Goal: Task Accomplishment & Management: Use online tool/utility

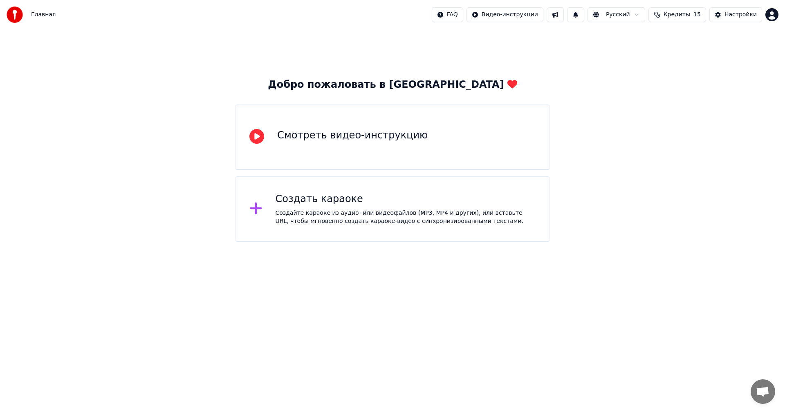
click at [316, 211] on div "Создайте караоке из аудио- или видеофайлов (MP3, MP4 и других), или вставьте UR…" at bounding box center [406, 217] width 260 height 16
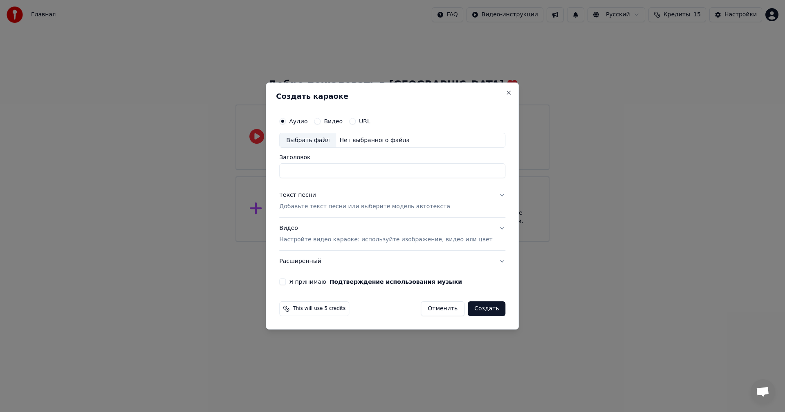
click at [356, 121] on button "URL" at bounding box center [352, 121] width 7 height 7
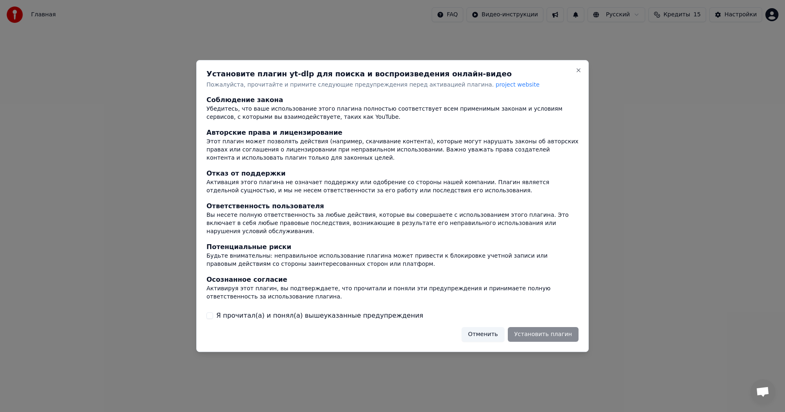
click at [211, 313] on button "Я прочитал(а) и понял(а) вышеуказанные предупреждения" at bounding box center [209, 316] width 7 height 7
click at [542, 331] on button "Установить плагин" at bounding box center [543, 334] width 71 height 15
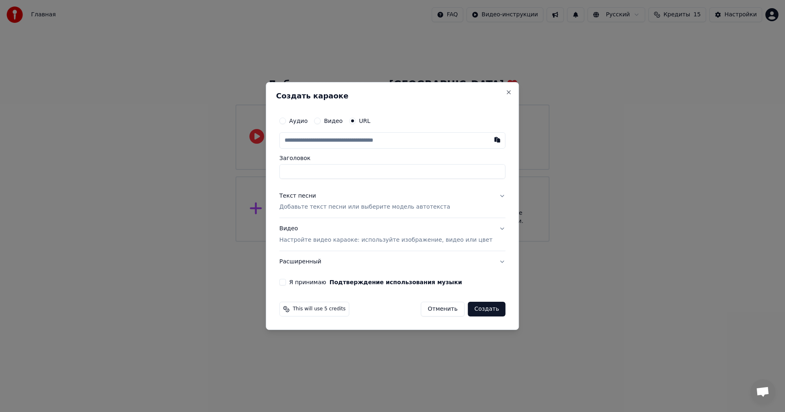
click at [286, 121] on button "Аудио" at bounding box center [282, 121] width 7 height 7
click at [316, 139] on div "Выбрать файл" at bounding box center [308, 140] width 56 height 15
type input "**********"
click at [408, 211] on p "Добавьте текст песни или выберите модель автотекста" at bounding box center [364, 207] width 171 height 8
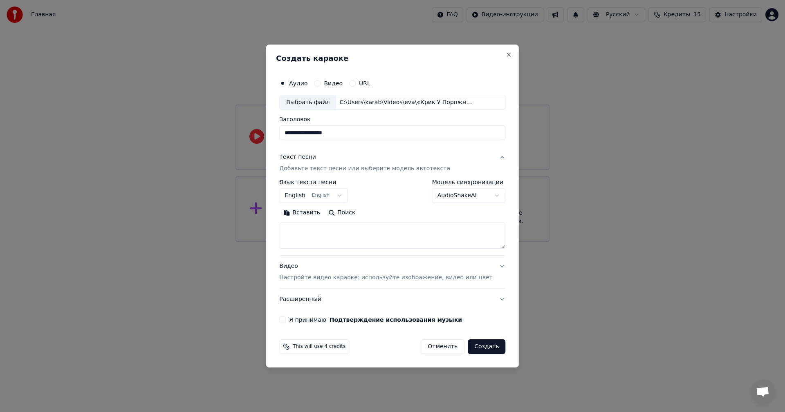
click at [328, 197] on body "**********" at bounding box center [392, 121] width 785 height 242
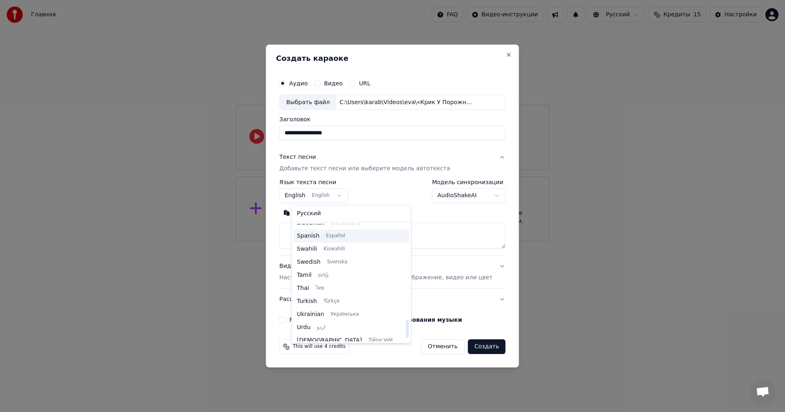
scroll to position [627, 0]
select select "**"
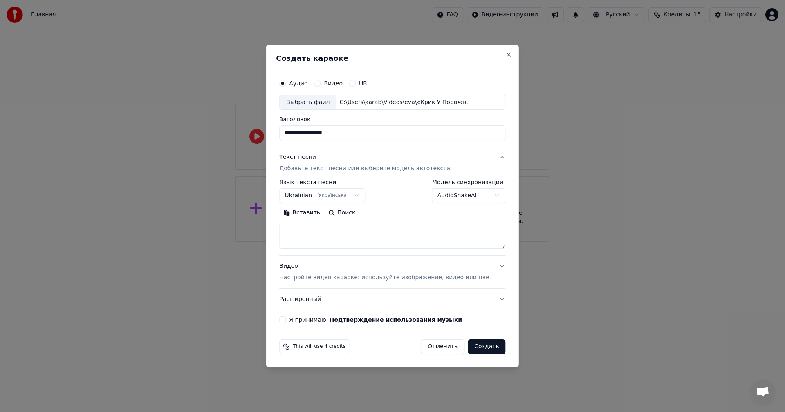
click at [471, 197] on body "**********" at bounding box center [392, 121] width 785 height 242
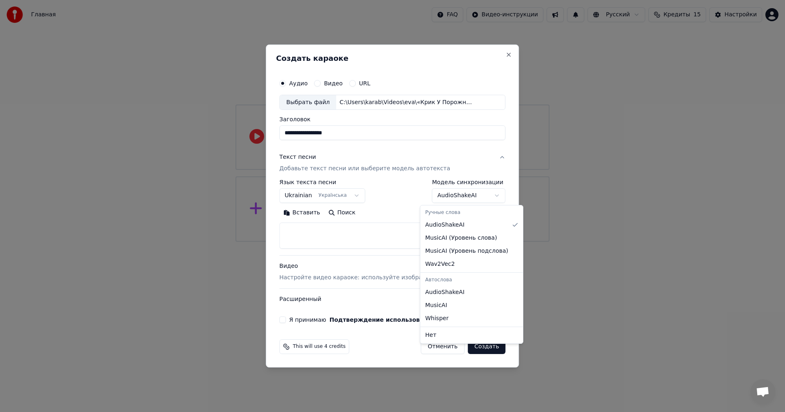
click at [471, 197] on div at bounding box center [392, 206] width 785 height 412
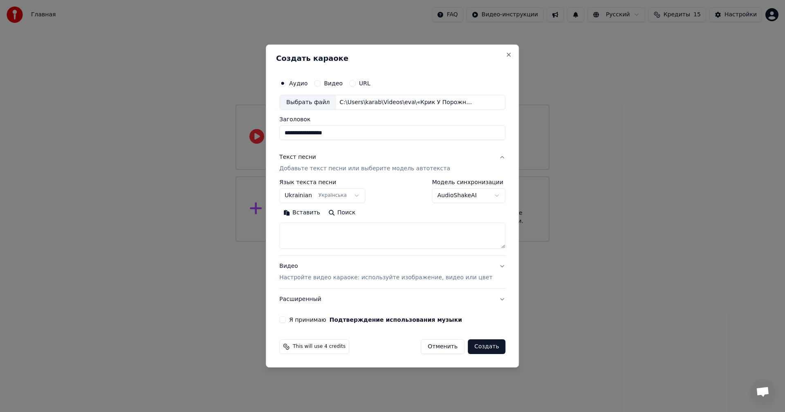
click at [374, 234] on textarea at bounding box center [392, 236] width 226 height 26
paste textarea "**********"
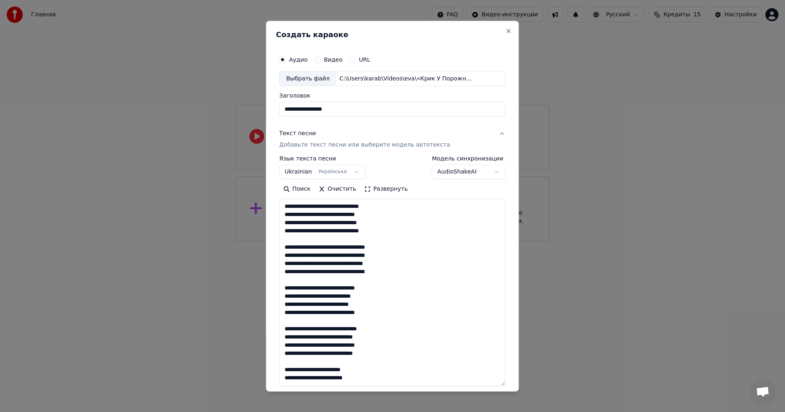
scroll to position [158, 0]
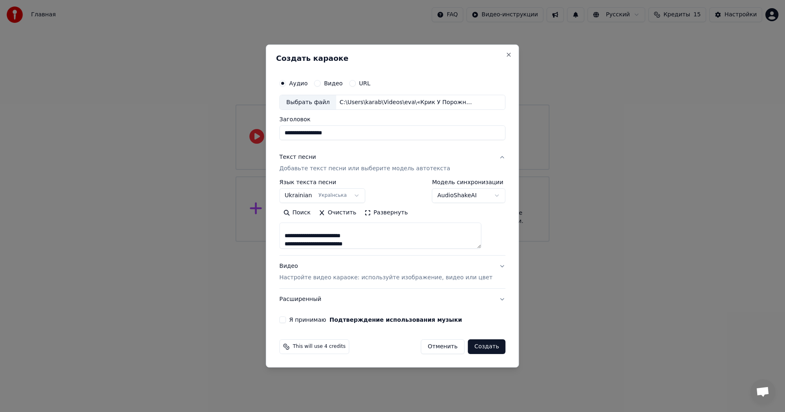
type textarea "**********"
click at [286, 320] on button "Я принимаю Подтверждение использования музыки" at bounding box center [282, 320] width 7 height 7
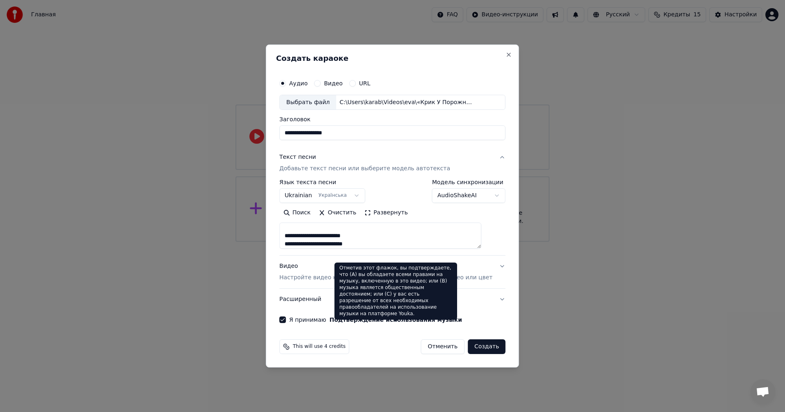
click at [450, 302] on div "Отметив этот флажок, вы подтверждаете, что (A) вы обладаете всеми правами на му…" at bounding box center [395, 291] width 123 height 57
click at [469, 301] on button "Расширенный" at bounding box center [392, 299] width 226 height 21
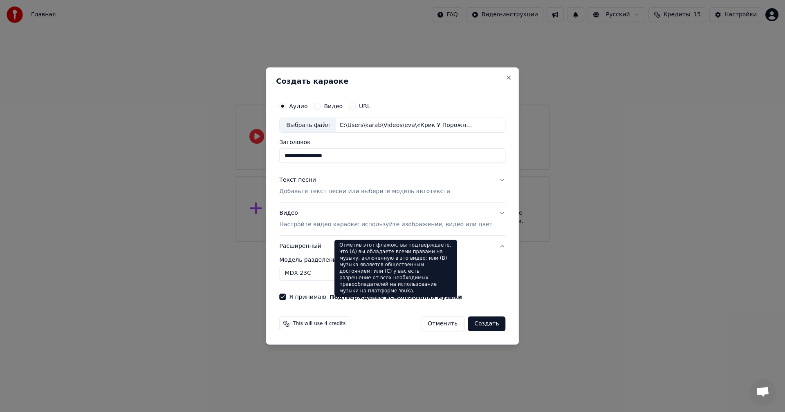
click at [300, 242] on body "**********" at bounding box center [392, 121] width 785 height 242
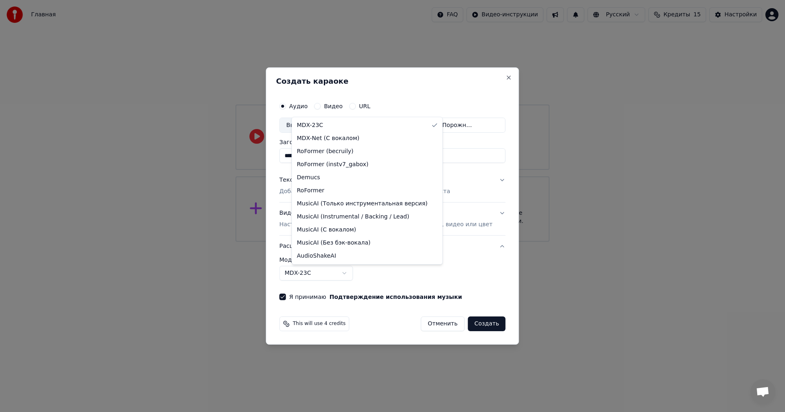
select select "**********"
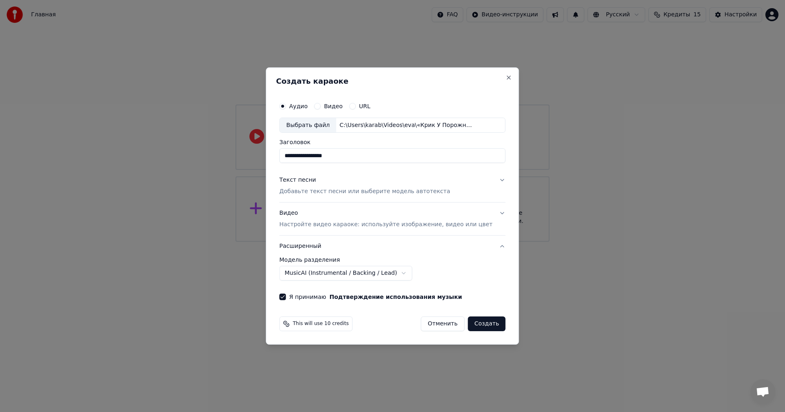
click at [468, 327] on button "Создать" at bounding box center [487, 324] width 38 height 15
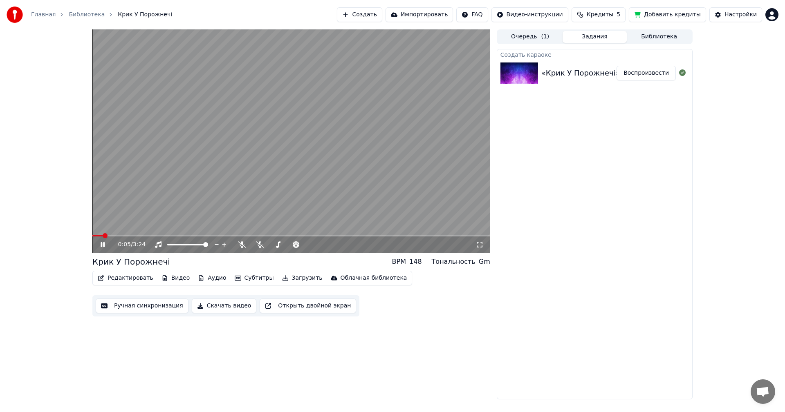
click at [480, 246] on icon at bounding box center [479, 245] width 8 height 7
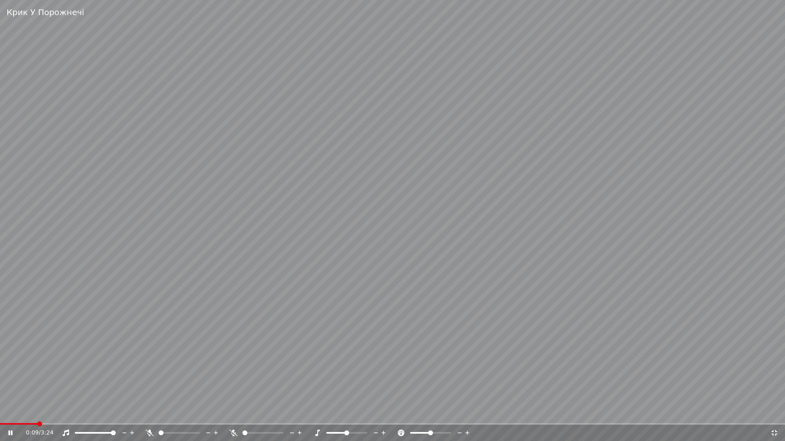
click at [47, 412] on div "Крик У Порожнечі 0:09 / 3:24" at bounding box center [392, 220] width 785 height 441
click at [7, 412] on icon at bounding box center [16, 433] width 19 height 7
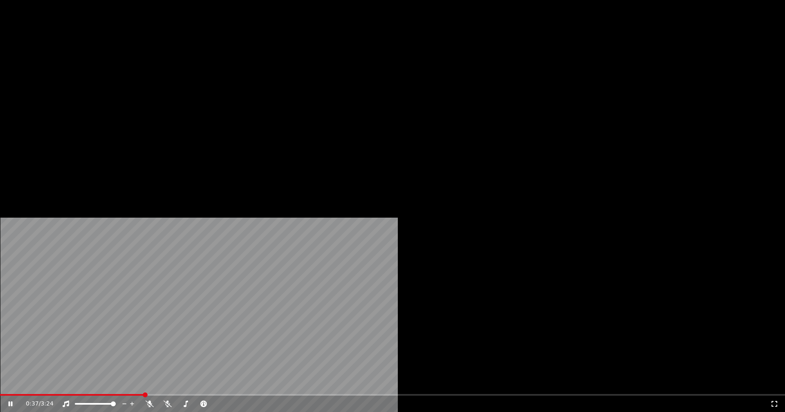
click at [293, 60] on button "Загрузить" at bounding box center [302, 54] width 47 height 11
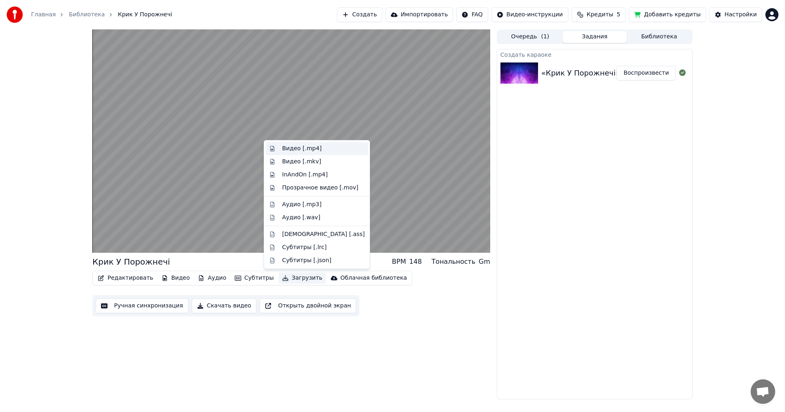
click at [296, 150] on div "Видео [.mp4]" at bounding box center [302, 149] width 40 height 8
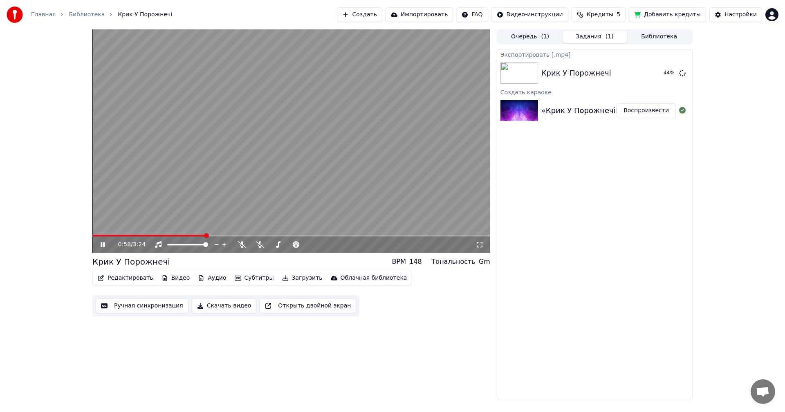
click at [199, 278] on button "Аудио" at bounding box center [212, 278] width 35 height 11
click at [446, 107] on video at bounding box center [291, 141] width 398 height 224
click at [367, 235] on span at bounding box center [291, 236] width 398 height 2
click at [428, 234] on video at bounding box center [291, 141] width 398 height 224
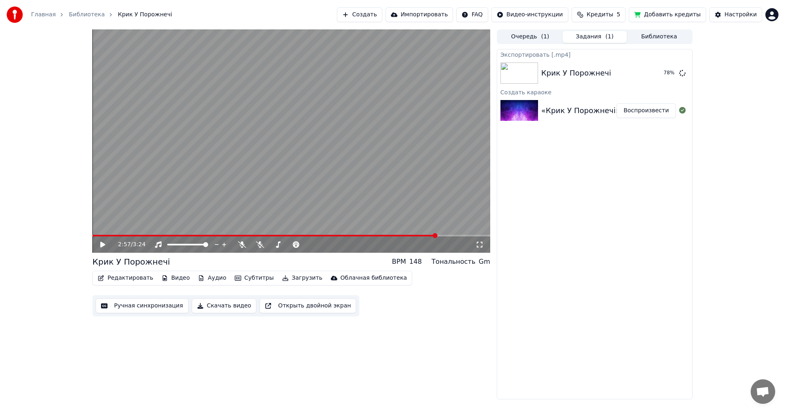
click at [436, 236] on span at bounding box center [291, 236] width 398 height 2
click at [455, 235] on span at bounding box center [291, 236] width 398 height 2
click at [424, 150] on video at bounding box center [291, 141] width 398 height 224
click at [208, 244] on span at bounding box center [187, 245] width 41 height 2
drag, startPoint x: 257, startPoint y: 244, endPoint x: 270, endPoint y: 244, distance: 13.1
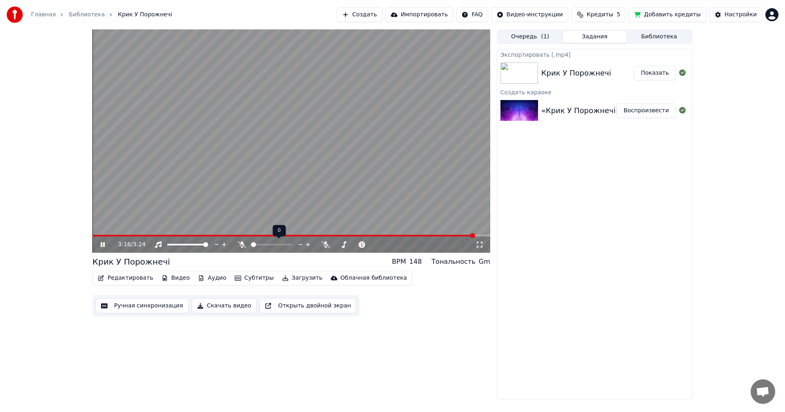
click at [270, 244] on div at bounding box center [279, 245] width 66 height 8
click at [292, 246] on span at bounding box center [289, 244] width 5 height 5
click at [360, 235] on span at bounding box center [285, 236] width 386 height 2
click at [370, 235] on span at bounding box center [291, 236] width 398 height 2
click at [381, 235] on span at bounding box center [291, 236] width 398 height 2
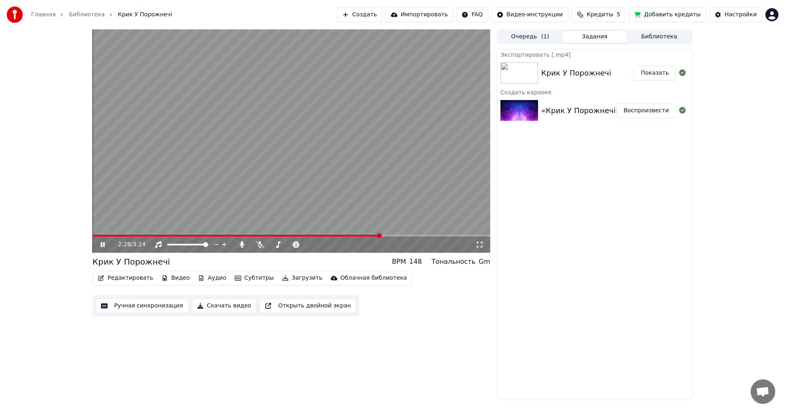
click at [392, 235] on span at bounding box center [291, 236] width 398 height 2
click at [400, 235] on video at bounding box center [291, 141] width 398 height 224
click at [408, 235] on span at bounding box center [291, 236] width 398 height 2
click at [398, 195] on video at bounding box center [291, 141] width 398 height 224
click at [420, 237] on span at bounding box center [291, 236] width 398 height 2
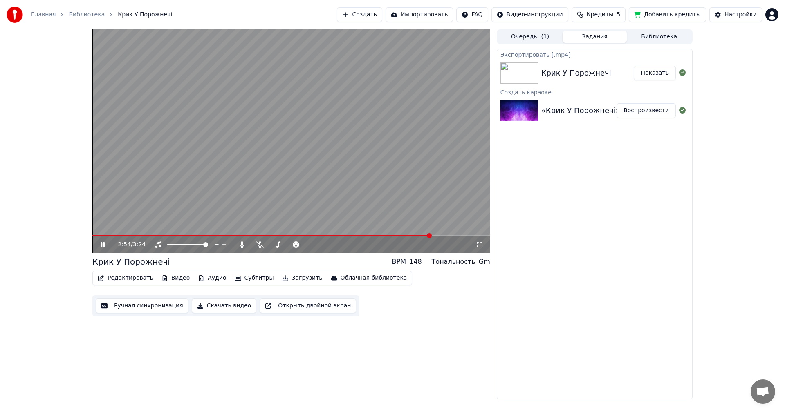
click at [430, 237] on span at bounding box center [291, 236] width 398 height 2
click at [436, 235] on span at bounding box center [291, 236] width 398 height 2
click at [650, 70] on button "Показать" at bounding box center [655, 73] width 42 height 15
click at [101, 246] on icon at bounding box center [102, 245] width 5 height 6
click at [106, 237] on span at bounding box center [291, 236] width 398 height 2
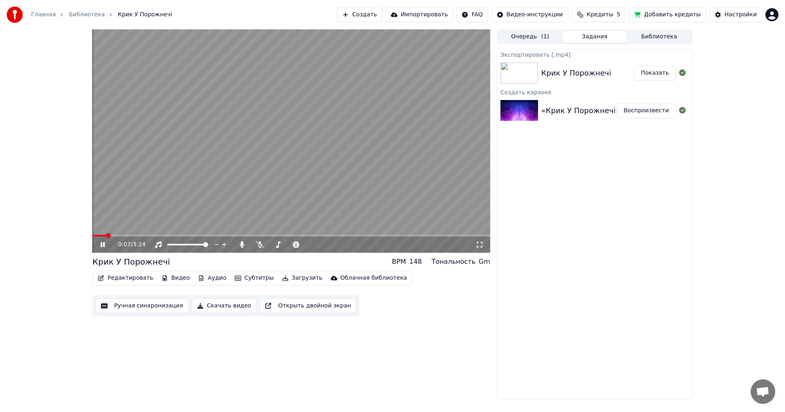
click at [126, 235] on span at bounding box center [291, 236] width 398 height 2
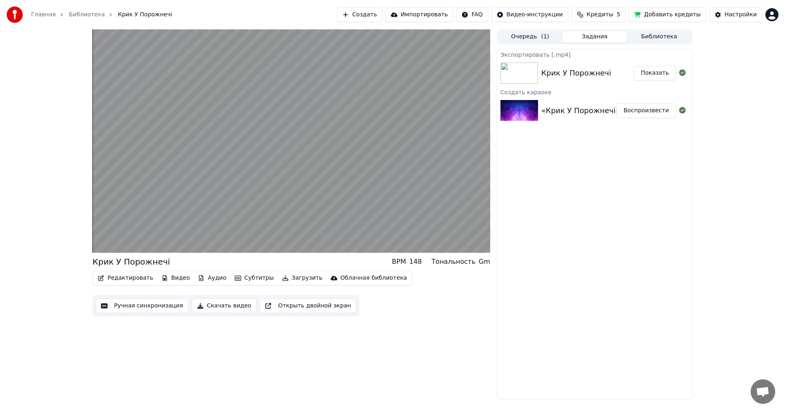
click at [209, 281] on button "Аудио" at bounding box center [212, 278] width 35 height 11
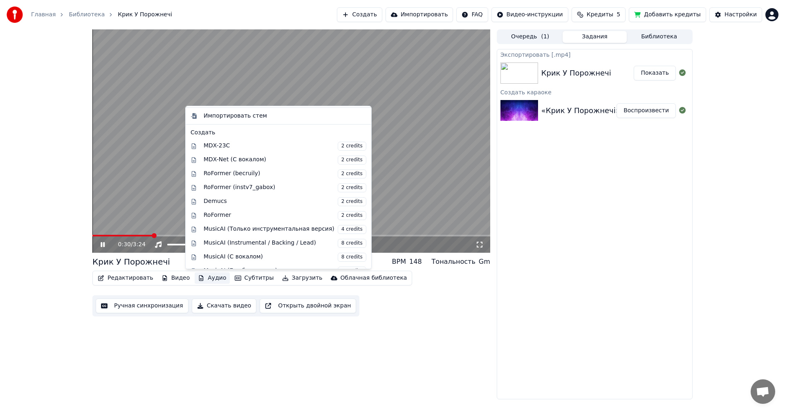
scroll to position [90, 0]
click at [338, 226] on span "4 credits" at bounding box center [352, 227] width 29 height 9
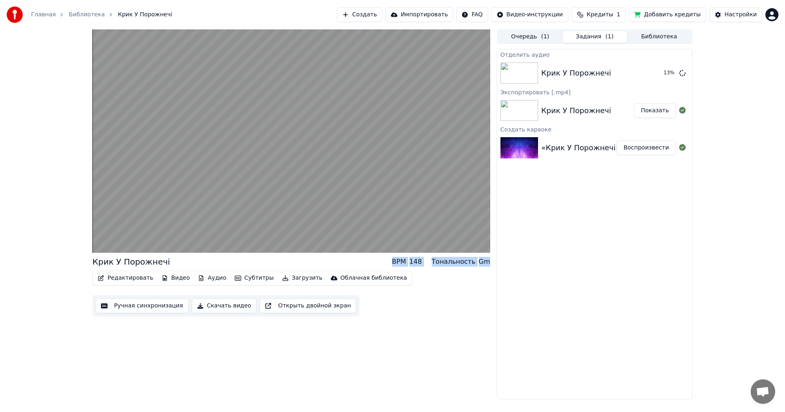
drag, startPoint x: 490, startPoint y: 261, endPoint x: 230, endPoint y: 269, distance: 260.1
click at [230, 269] on div "Крик У Порожнечі BPM 148 Тональность Gm Редактировать Видео Аудио Субтитры Загр…" at bounding box center [291, 286] width 398 height 60
click at [562, 292] on div "Отделить аудио Крик У Порожнечі 13 % Экспортировать [.mp4] Крик У Порожнечі Пок…" at bounding box center [595, 224] width 196 height 351
click at [286, 277] on button "Загрузить" at bounding box center [302, 278] width 47 height 11
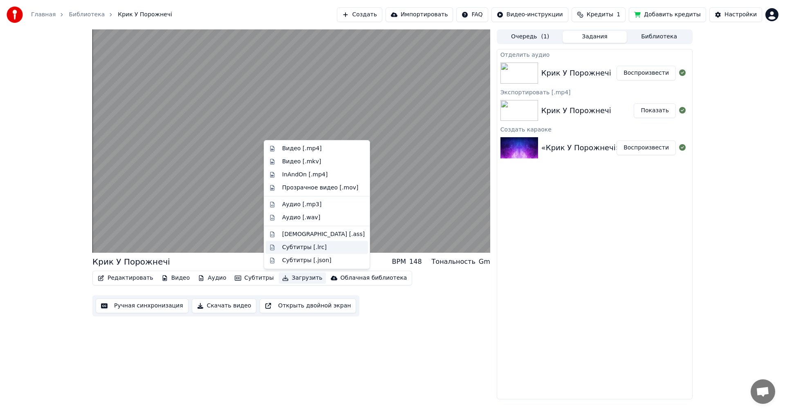
click at [294, 246] on div "Субтитры [.lrc]" at bounding box center [304, 248] width 45 height 8
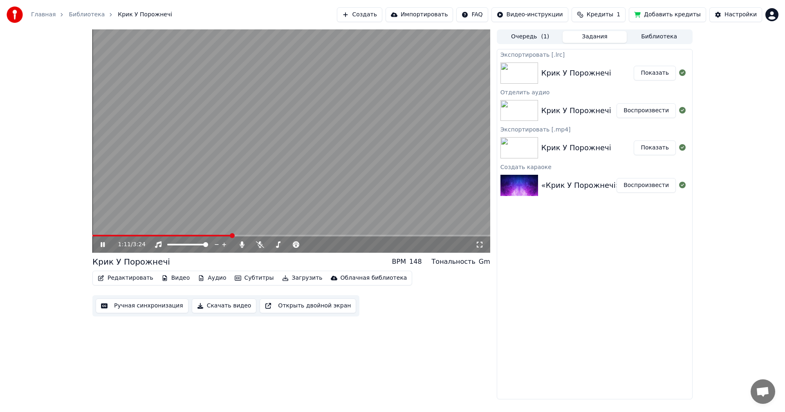
click at [651, 74] on button "Показать" at bounding box center [655, 73] width 42 height 15
click at [643, 112] on button "Воспроизвести" at bounding box center [645, 110] width 59 height 15
click at [134, 236] on span at bounding box center [291, 236] width 398 height 2
click at [251, 246] on span at bounding box center [251, 245] width 0 height 2
click at [283, 277] on button "Загрузить" at bounding box center [302, 278] width 47 height 11
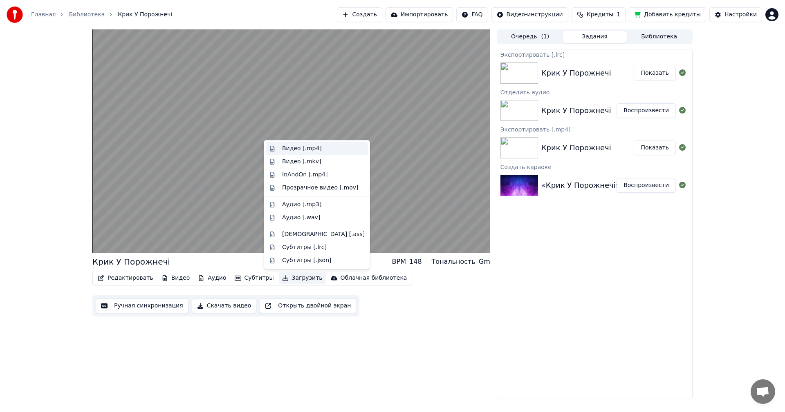
click at [311, 149] on div "Видео [.mp4]" at bounding box center [302, 149] width 40 height 8
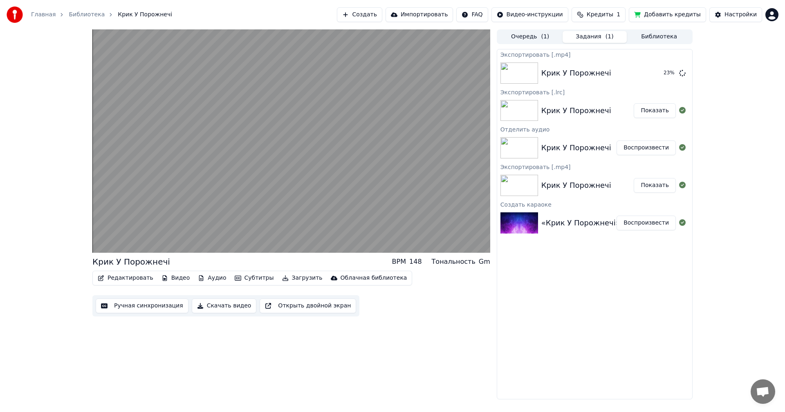
click at [645, 224] on button "Воспроизвести" at bounding box center [645, 223] width 59 height 15
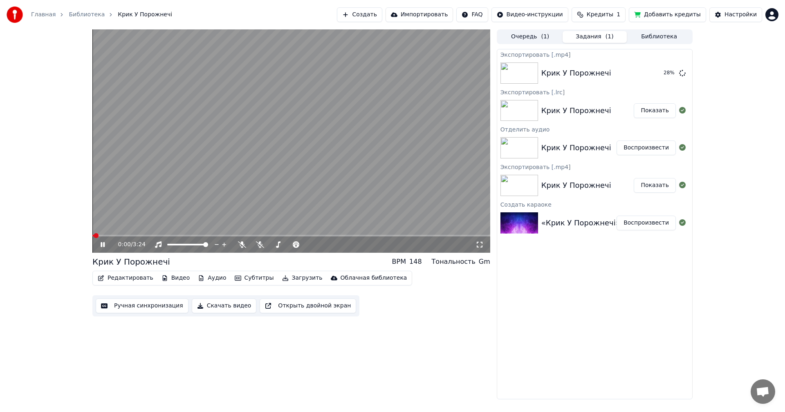
click at [219, 233] on video at bounding box center [291, 141] width 398 height 224
click at [222, 237] on div "0:00 / 3:24" at bounding box center [291, 245] width 398 height 16
click at [222, 237] on span at bounding box center [291, 236] width 398 height 2
click at [256, 201] on video at bounding box center [291, 141] width 398 height 224
click at [270, 235] on span at bounding box center [291, 236] width 398 height 2
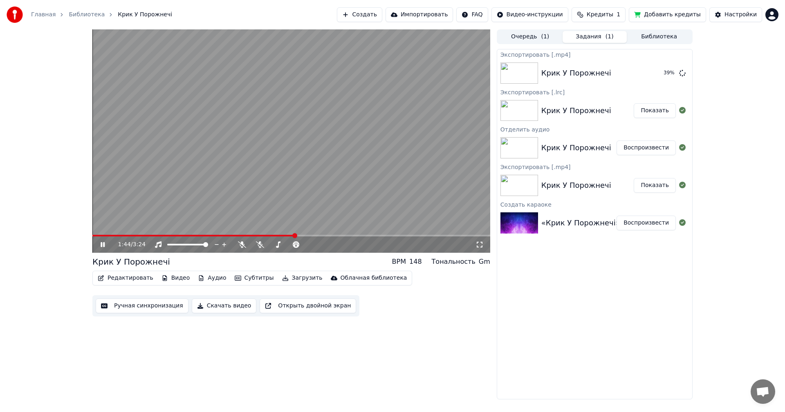
click at [294, 235] on span at bounding box center [291, 236] width 398 height 2
click at [317, 235] on span at bounding box center [291, 236] width 398 height 2
click at [650, 146] on button "Воспроизвести" at bounding box center [645, 148] width 59 height 15
click at [260, 235] on span at bounding box center [291, 236] width 398 height 2
click at [280, 235] on span at bounding box center [291, 236] width 398 height 2
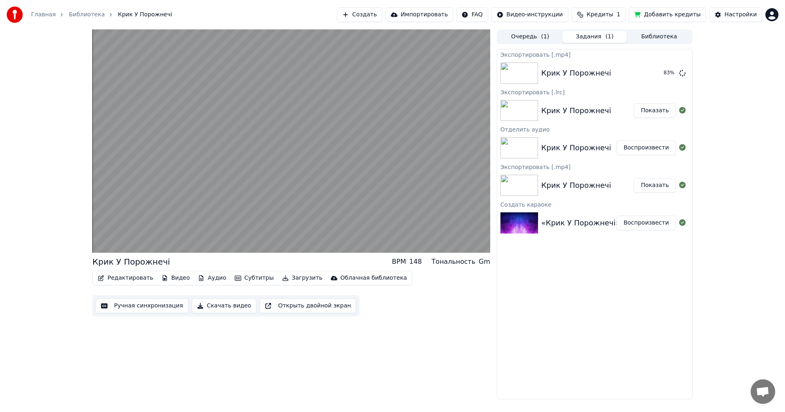
click at [279, 279] on button "Загрузить" at bounding box center [302, 278] width 47 height 11
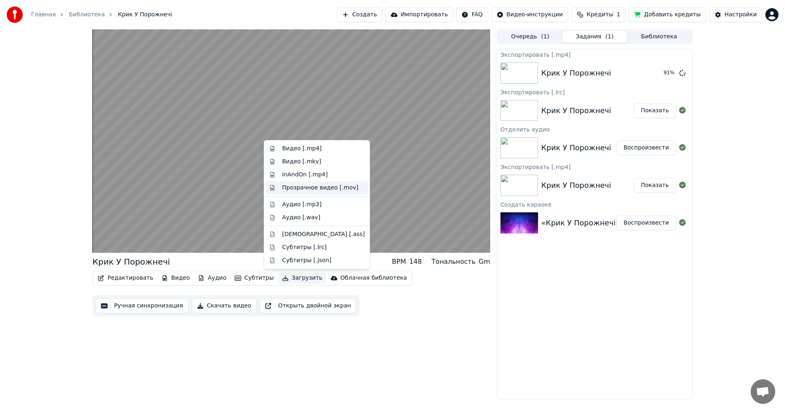
click at [293, 190] on div "Прозрачное видео [.mov]" at bounding box center [320, 188] width 76 height 8
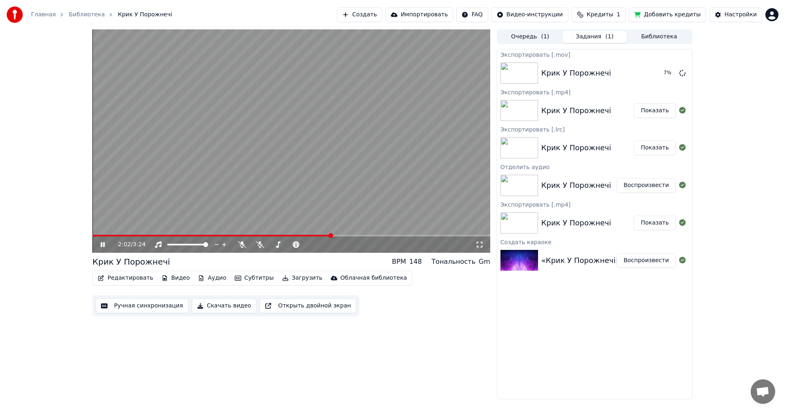
click at [674, 15] on button "Добавить кредиты" at bounding box center [667, 14] width 77 height 15
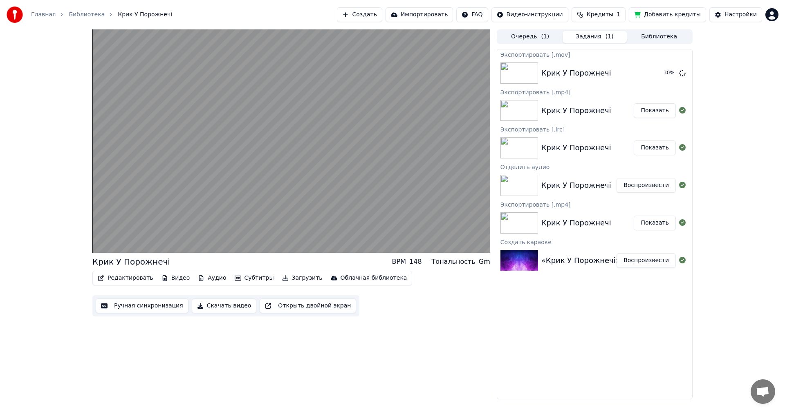
click at [654, 113] on button "Показать" at bounding box center [655, 110] width 42 height 15
click at [653, 113] on button "Показать" at bounding box center [655, 110] width 42 height 15
click at [653, 109] on button "Показать" at bounding box center [655, 110] width 42 height 15
click at [654, 112] on button "Показать" at bounding box center [655, 110] width 42 height 15
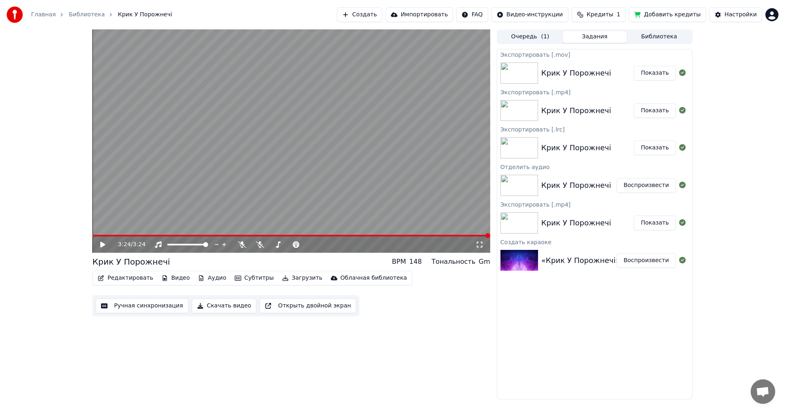
click at [285, 278] on button "Загрузить" at bounding box center [302, 278] width 47 height 11
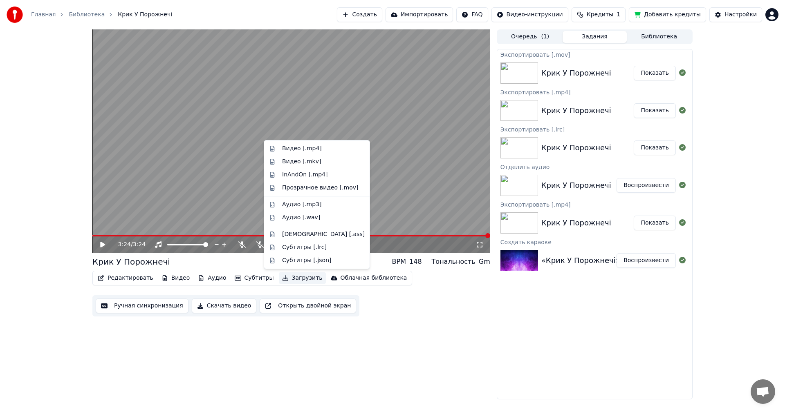
click at [318, 343] on div "3:24 / 3:24 Крик У Порожнечі BPM 148 Тональность Gm Редактировать Видео Аудио С…" at bounding box center [291, 214] width 398 height 370
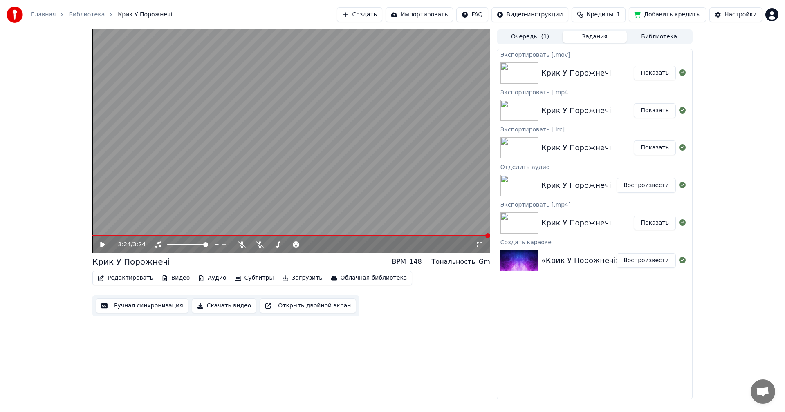
click at [161, 278] on icon "button" at bounding box center [164, 279] width 7 height 6
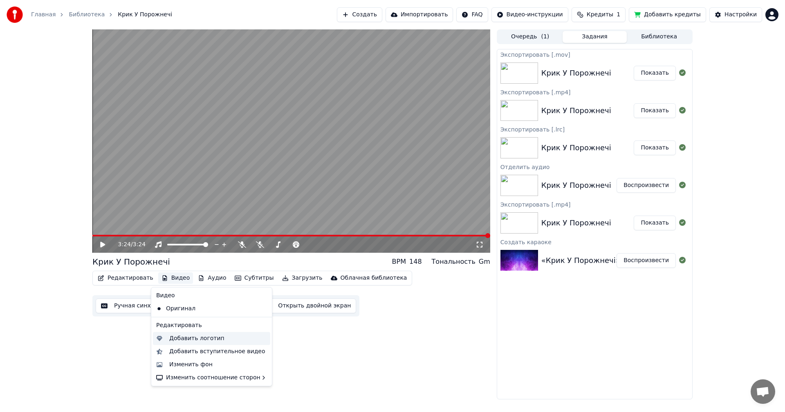
click at [175, 333] on div "Добавить логотип" at bounding box center [211, 338] width 117 height 13
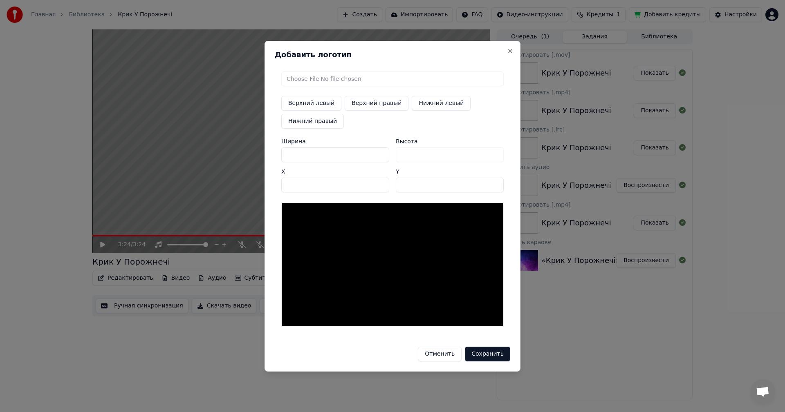
click at [303, 77] on input "file" at bounding box center [392, 79] width 222 height 15
type input "**********"
click at [374, 102] on button "Верхний правый" at bounding box center [377, 103] width 64 height 15
type input "****"
click at [493, 350] on button "Сохранить" at bounding box center [487, 354] width 45 height 15
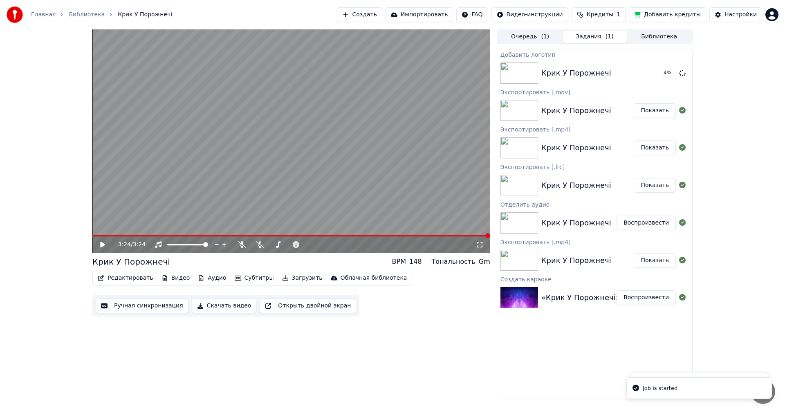
click at [289, 280] on button "Загрузить" at bounding box center [302, 278] width 47 height 11
click at [105, 247] on icon at bounding box center [108, 245] width 19 height 7
click at [294, 277] on button "Загрузить" at bounding box center [302, 278] width 47 height 11
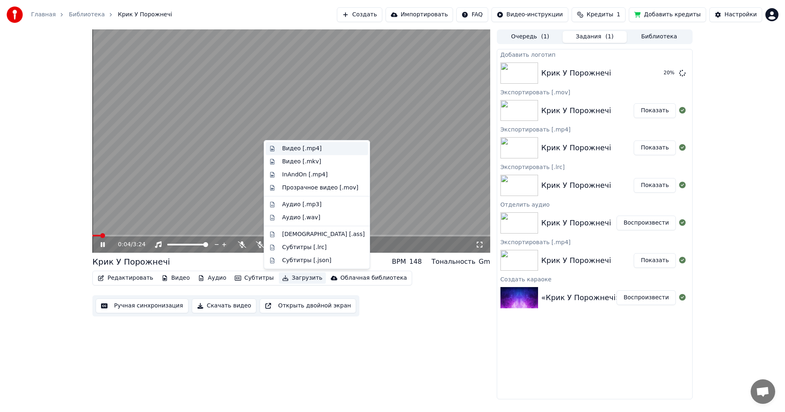
click at [302, 149] on div "Видео [.mp4]" at bounding box center [302, 149] width 40 height 8
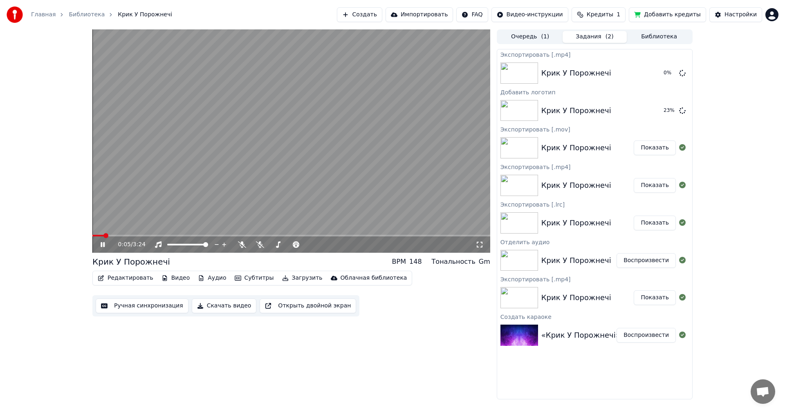
click at [303, 193] on video at bounding box center [291, 141] width 398 height 224
click at [170, 277] on button "Видео" at bounding box center [175, 278] width 35 height 11
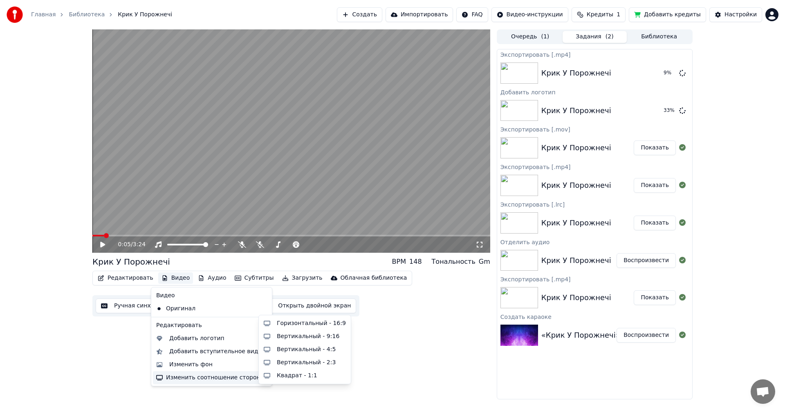
click at [185, 377] on div "Изменить соотношение сторон" at bounding box center [211, 378] width 117 height 13
click at [313, 338] on div "Вертикальный - 9:16" at bounding box center [308, 337] width 63 height 8
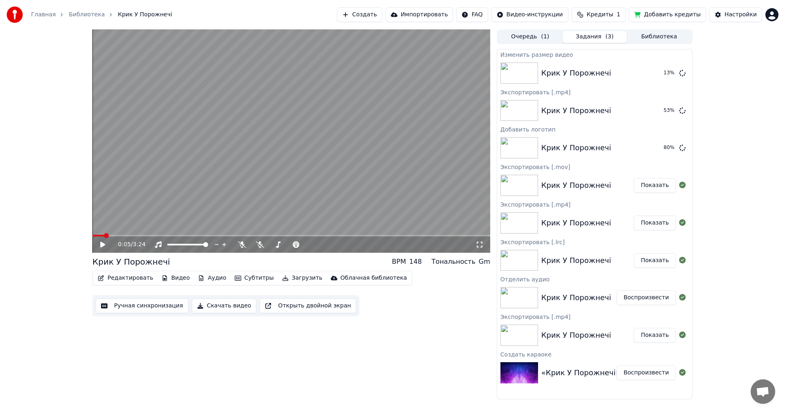
click at [660, 185] on button "Показать" at bounding box center [655, 185] width 42 height 15
click at [648, 110] on button "Показать" at bounding box center [655, 110] width 42 height 15
drag, startPoint x: 425, startPoint y: 353, endPoint x: 411, endPoint y: 345, distance: 16.1
click at [425, 353] on div "0:05 / 3:24 Крик У Порожнечі BPM 148 Тональность Gm Редактировать Видео Аудио С…" at bounding box center [291, 214] width 398 height 370
click at [390, 295] on div "Редактировать Видео Аудио Субтитры Загрузить Облачная библиотека Ручная синхрон…" at bounding box center [291, 294] width 398 height 46
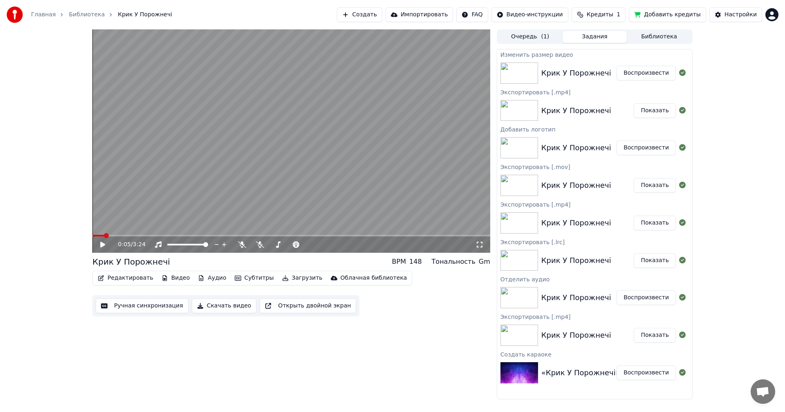
click at [643, 73] on button "Воспроизвести" at bounding box center [645, 73] width 59 height 15
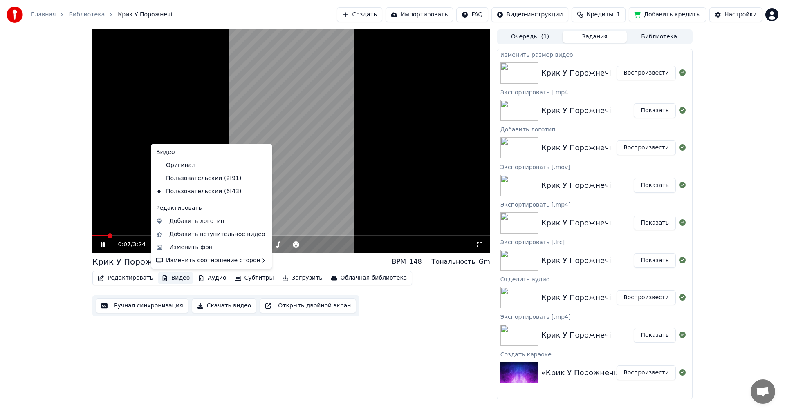
click at [166, 281] on button "Видео" at bounding box center [175, 278] width 35 height 11
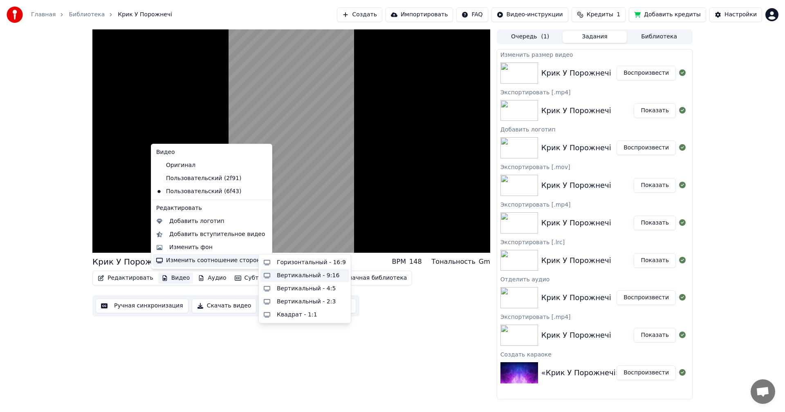
click at [311, 273] on div "Вертикальный - 9:16" at bounding box center [308, 276] width 63 height 8
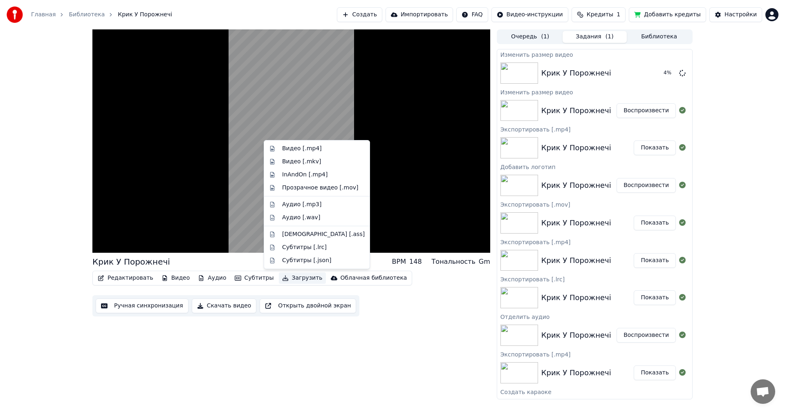
click at [284, 278] on button "Загрузить" at bounding box center [302, 278] width 47 height 11
click at [309, 188] on div "Прозрачное видео [.mov]" at bounding box center [320, 188] width 76 height 8
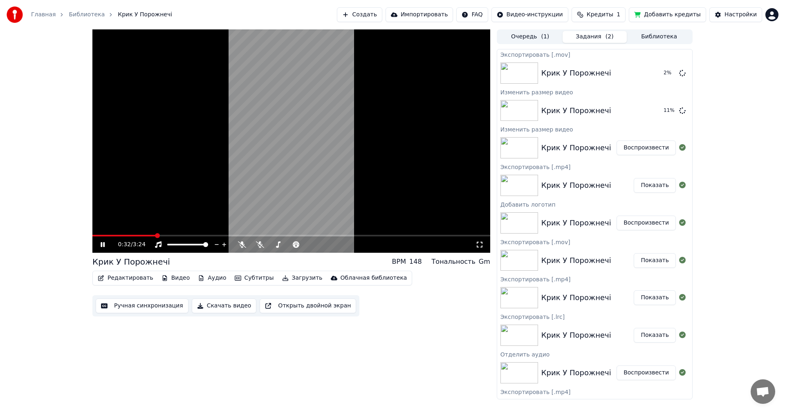
click at [481, 245] on icon at bounding box center [479, 245] width 8 height 7
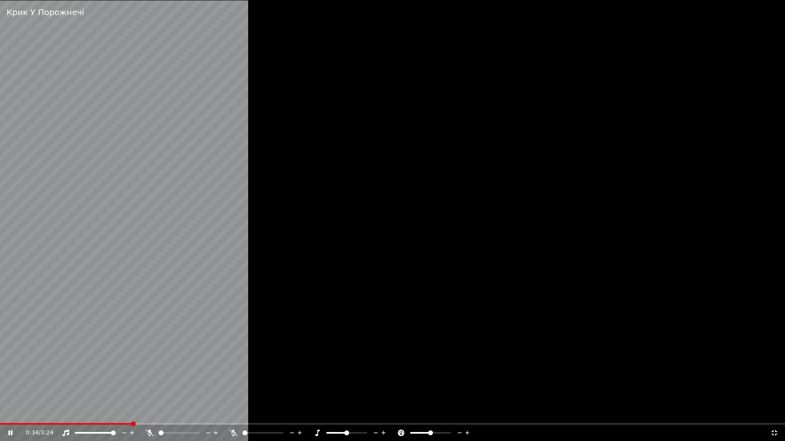
click at [191, 412] on video at bounding box center [392, 220] width 785 height 441
click at [205, 412] on span at bounding box center [392, 424] width 785 height 2
click at [233, 412] on div "0:53 / 3:24" at bounding box center [392, 433] width 785 height 16
drag, startPoint x: 708, startPoint y: 104, endPoint x: 708, endPoint y: 109, distance: 4.9
click at [708, 105] on div at bounding box center [392, 220] width 785 height 441
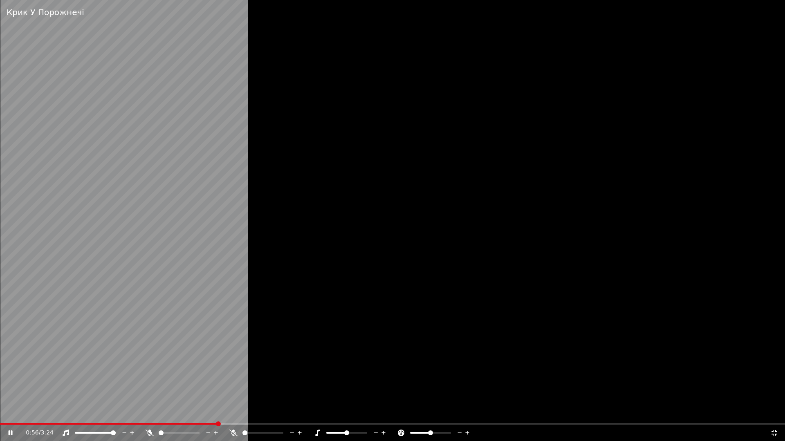
click at [521, 314] on div at bounding box center [392, 220] width 785 height 441
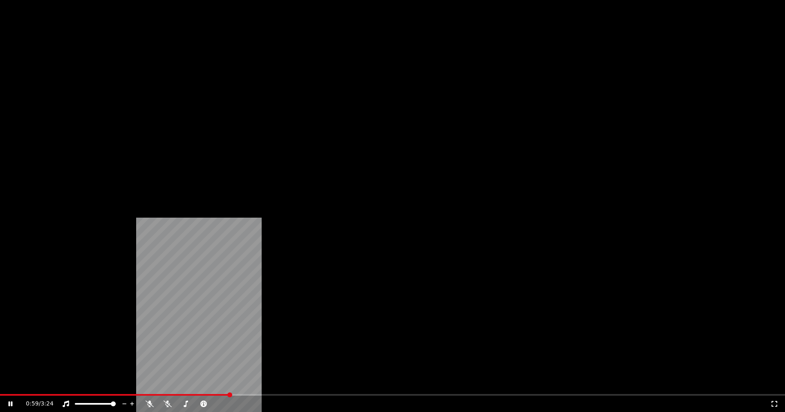
click at [132, 60] on button "Редактировать" at bounding box center [125, 54] width 62 height 11
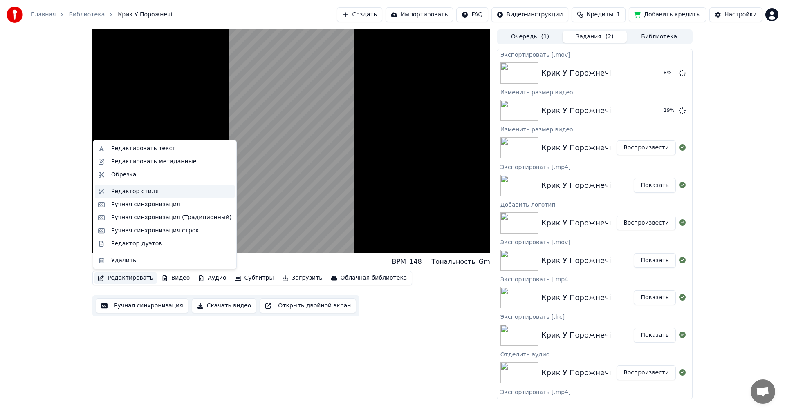
click at [144, 188] on div "Редактор стиля" at bounding box center [134, 192] width 47 height 8
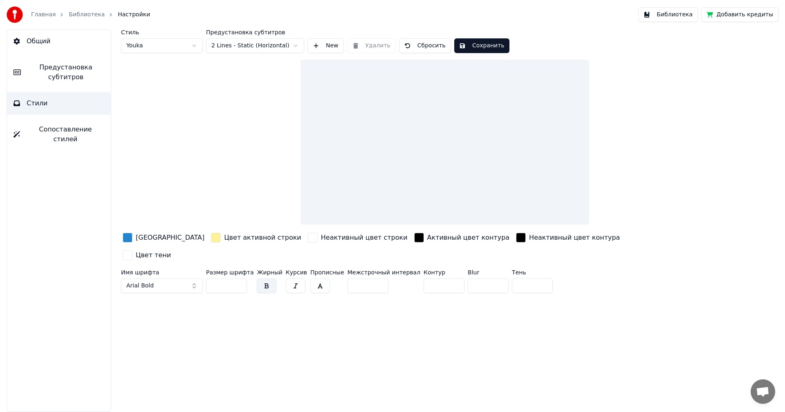
click at [70, 14] on link "Библиотека" at bounding box center [87, 15] width 36 height 8
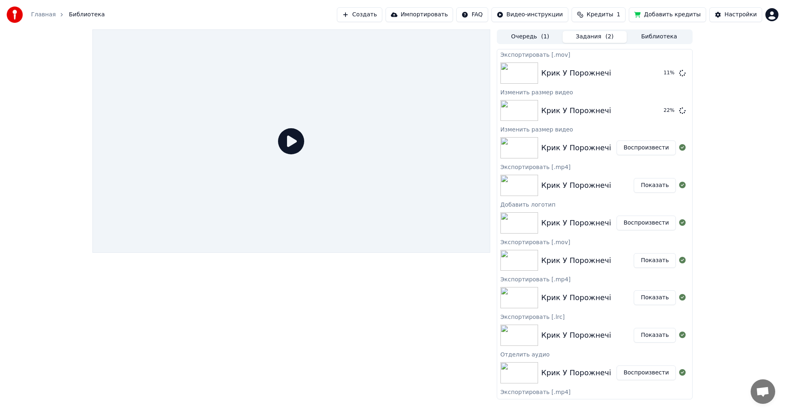
click at [298, 146] on icon at bounding box center [291, 141] width 26 height 26
click at [640, 151] on button "Воспроизвести" at bounding box center [645, 148] width 59 height 15
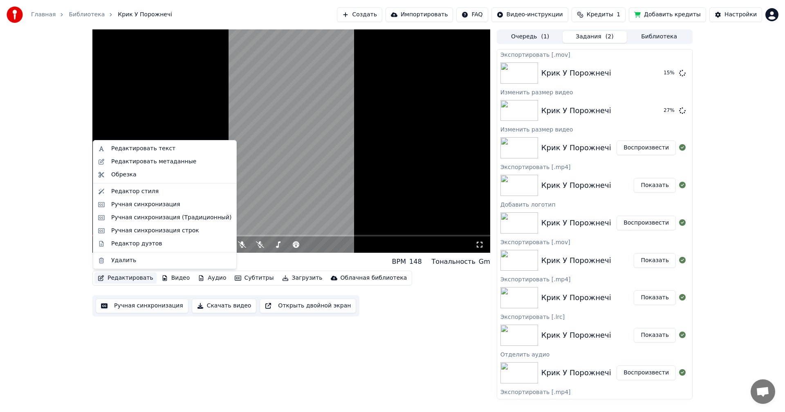
click at [119, 280] on button "Редактировать" at bounding box center [125, 278] width 62 height 11
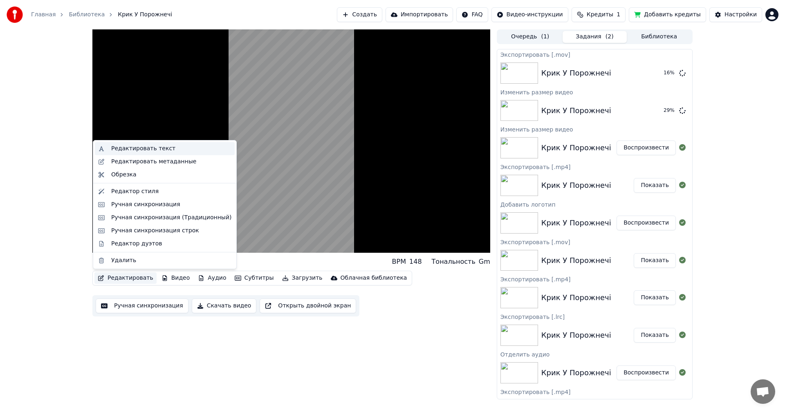
click at [127, 149] on div "Редактировать текст" at bounding box center [143, 149] width 64 height 8
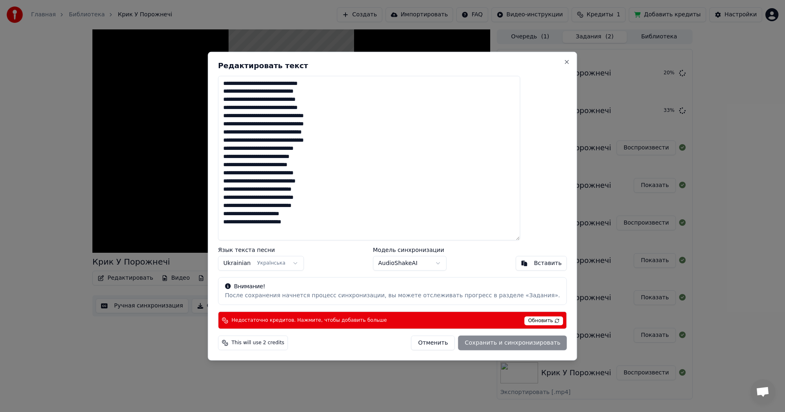
click at [424, 345] on button "Отменить" at bounding box center [433, 343] width 44 height 15
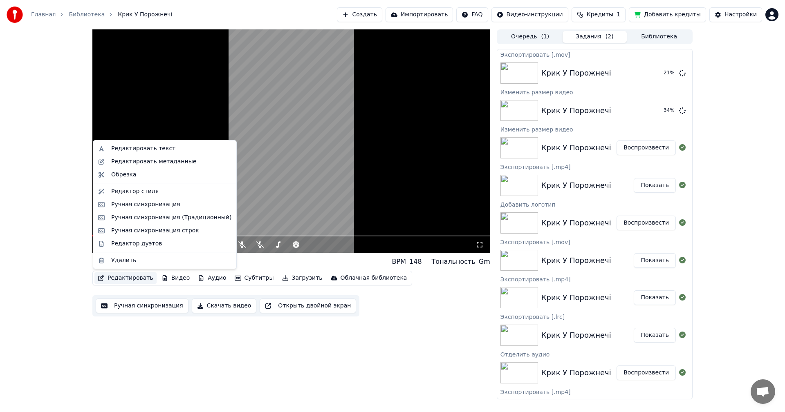
click at [135, 278] on button "Редактировать" at bounding box center [125, 278] width 62 height 11
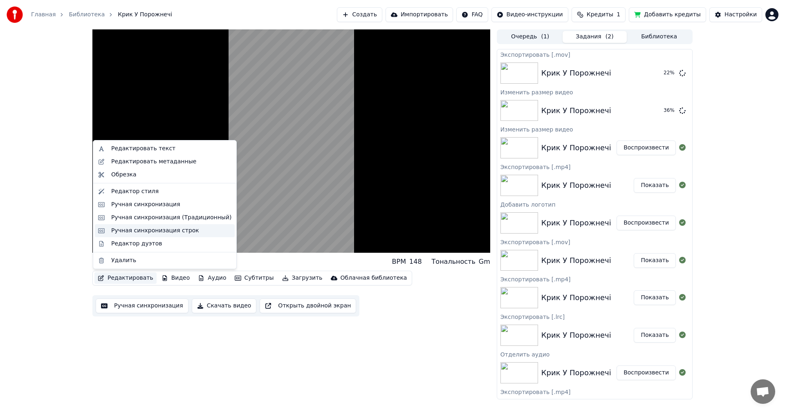
click at [136, 231] on div "Ручная синхронизация строк" at bounding box center [155, 231] width 88 height 8
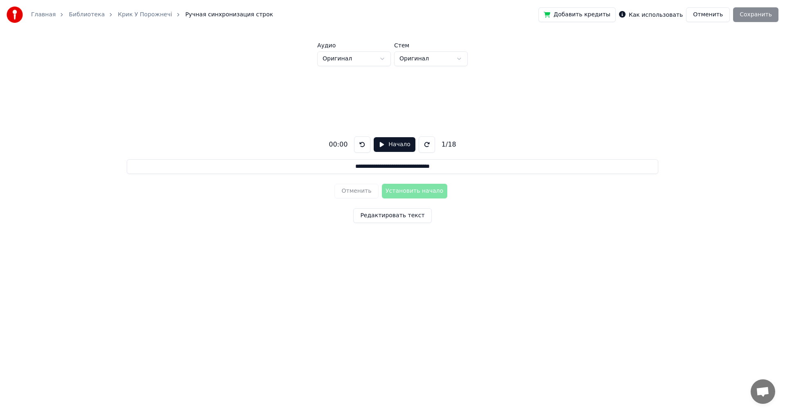
click at [81, 16] on link "Библиотека" at bounding box center [87, 15] width 36 height 8
